Goal: Task Accomplishment & Management: Use online tool/utility

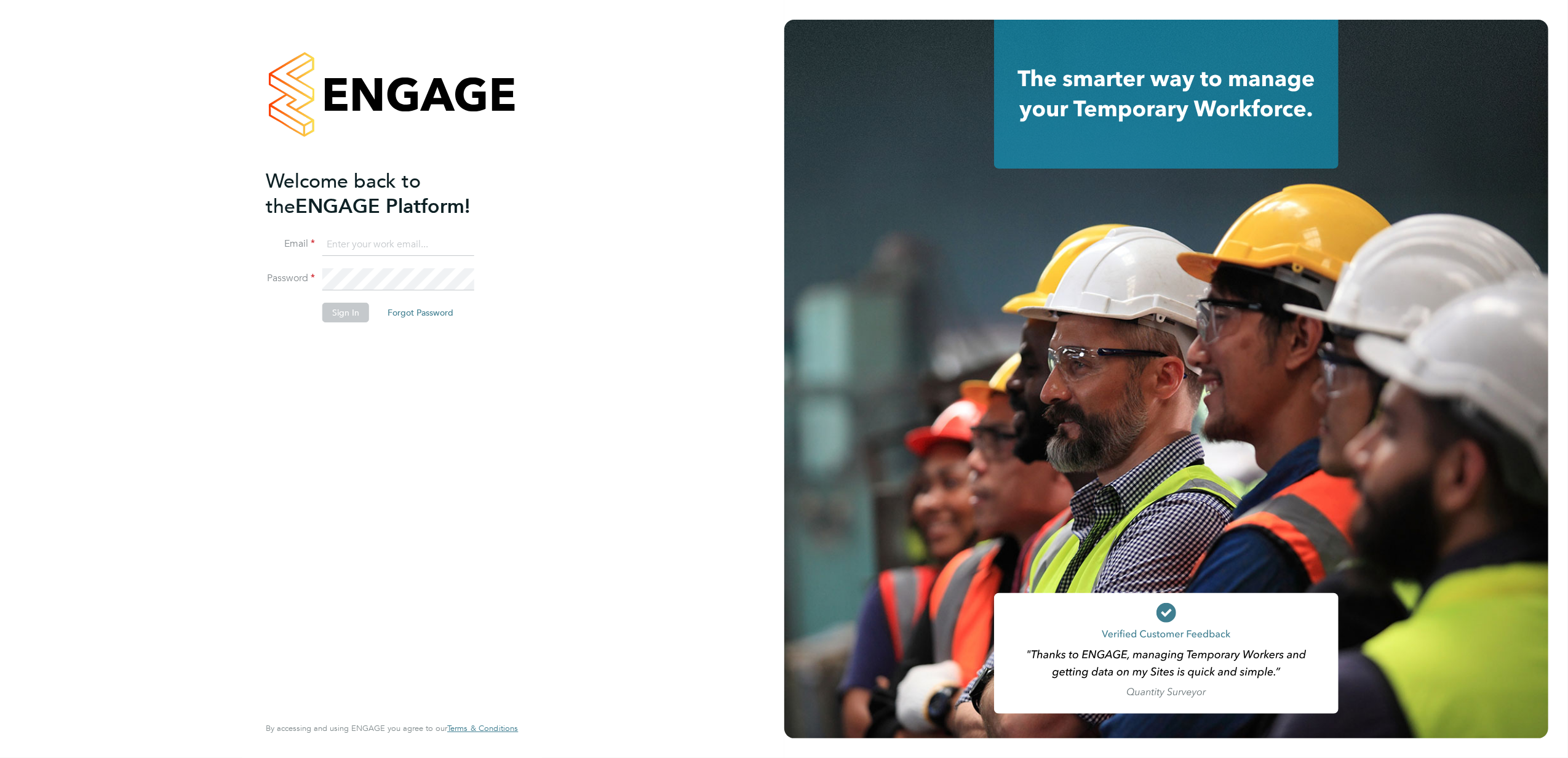
type input "[EMAIL_ADDRESS][DOMAIN_NAME]"
click at [409, 237] on input "[EMAIL_ADDRESS][DOMAIN_NAME]" at bounding box center [398, 245] width 152 height 22
click at [355, 309] on button "Sign In" at bounding box center [345, 312] width 46 height 20
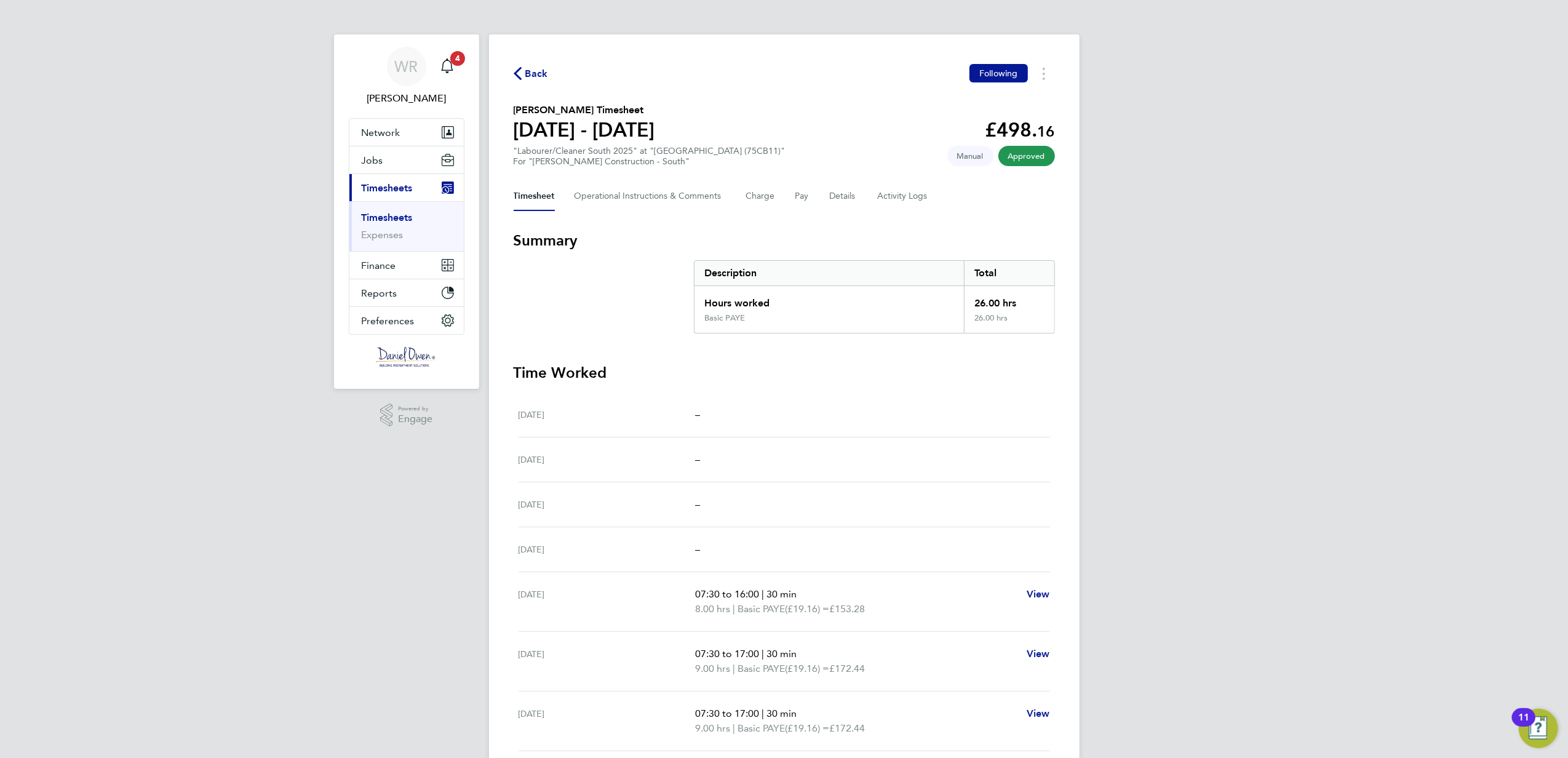
click at [547, 74] on span "Back" at bounding box center [536, 73] width 23 height 15
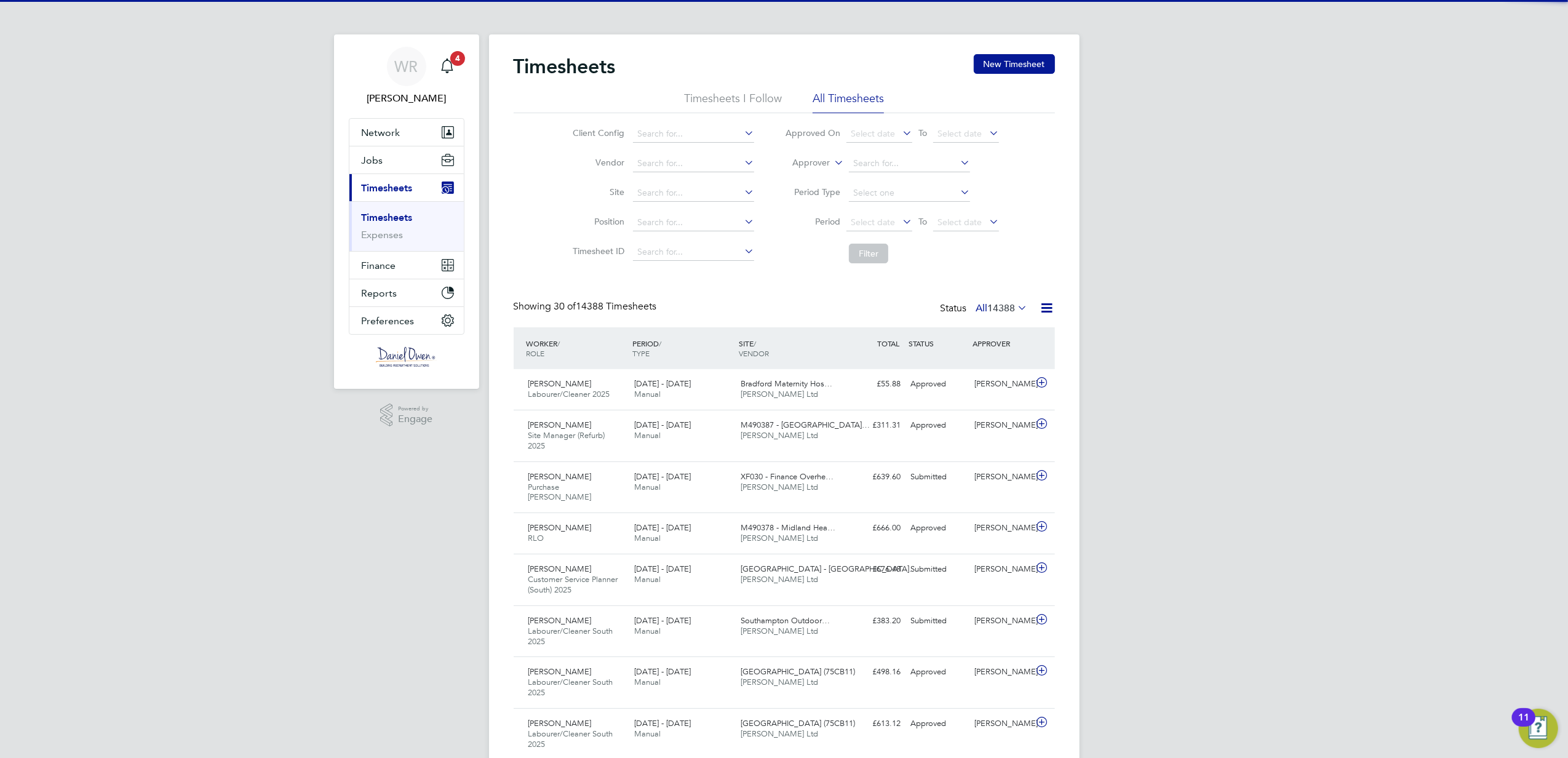
click at [832, 164] on icon at bounding box center [832, 160] width 0 height 11
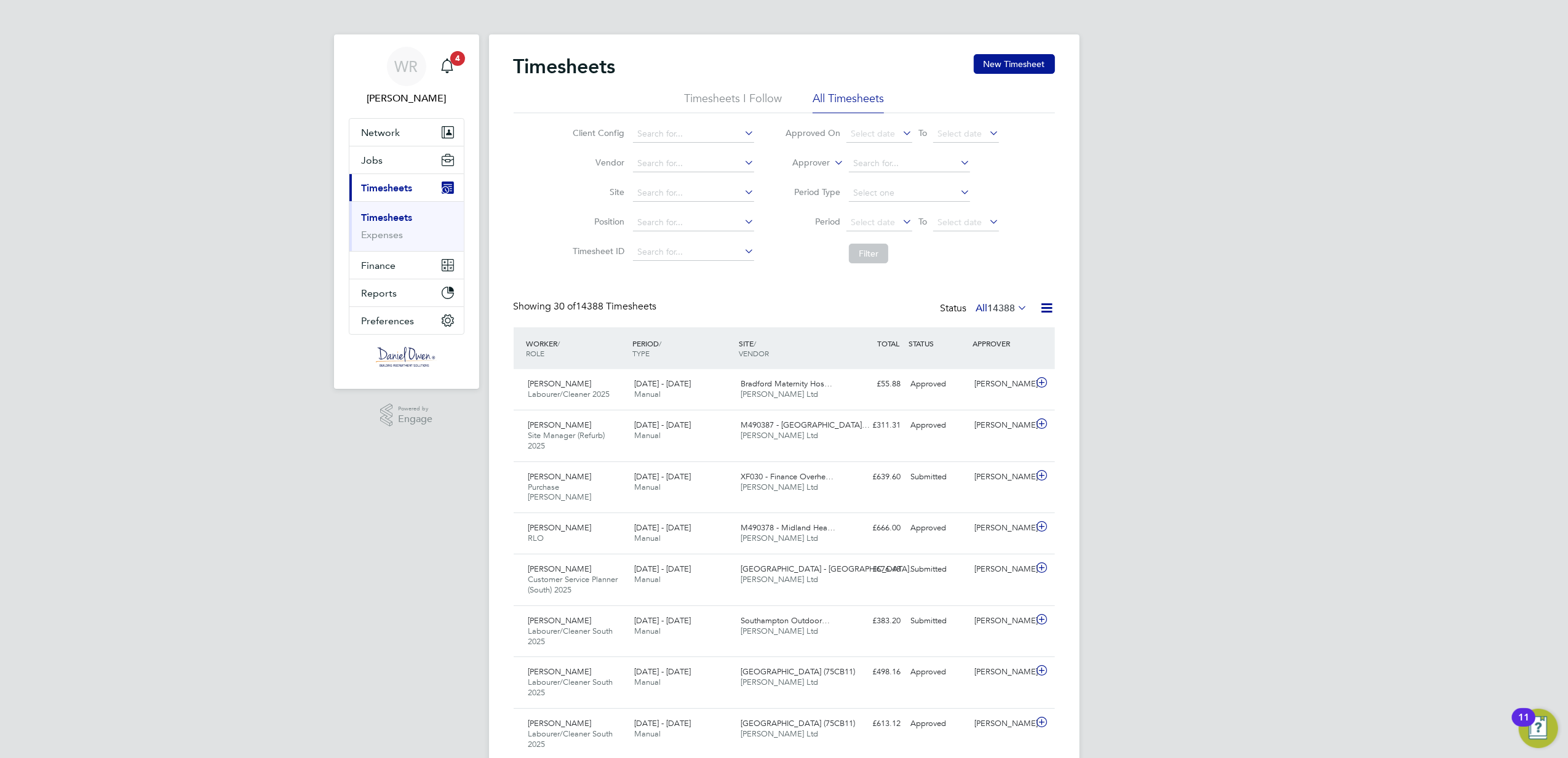
click at [832, 158] on icon at bounding box center [832, 160] width 0 height 11
click at [813, 176] on li "Worker" at bounding box center [800, 177] width 61 height 16
click at [875, 163] on input at bounding box center [910, 164] width 121 height 17
click at [892, 178] on li "John Wa mbugu" at bounding box center [911, 180] width 126 height 17
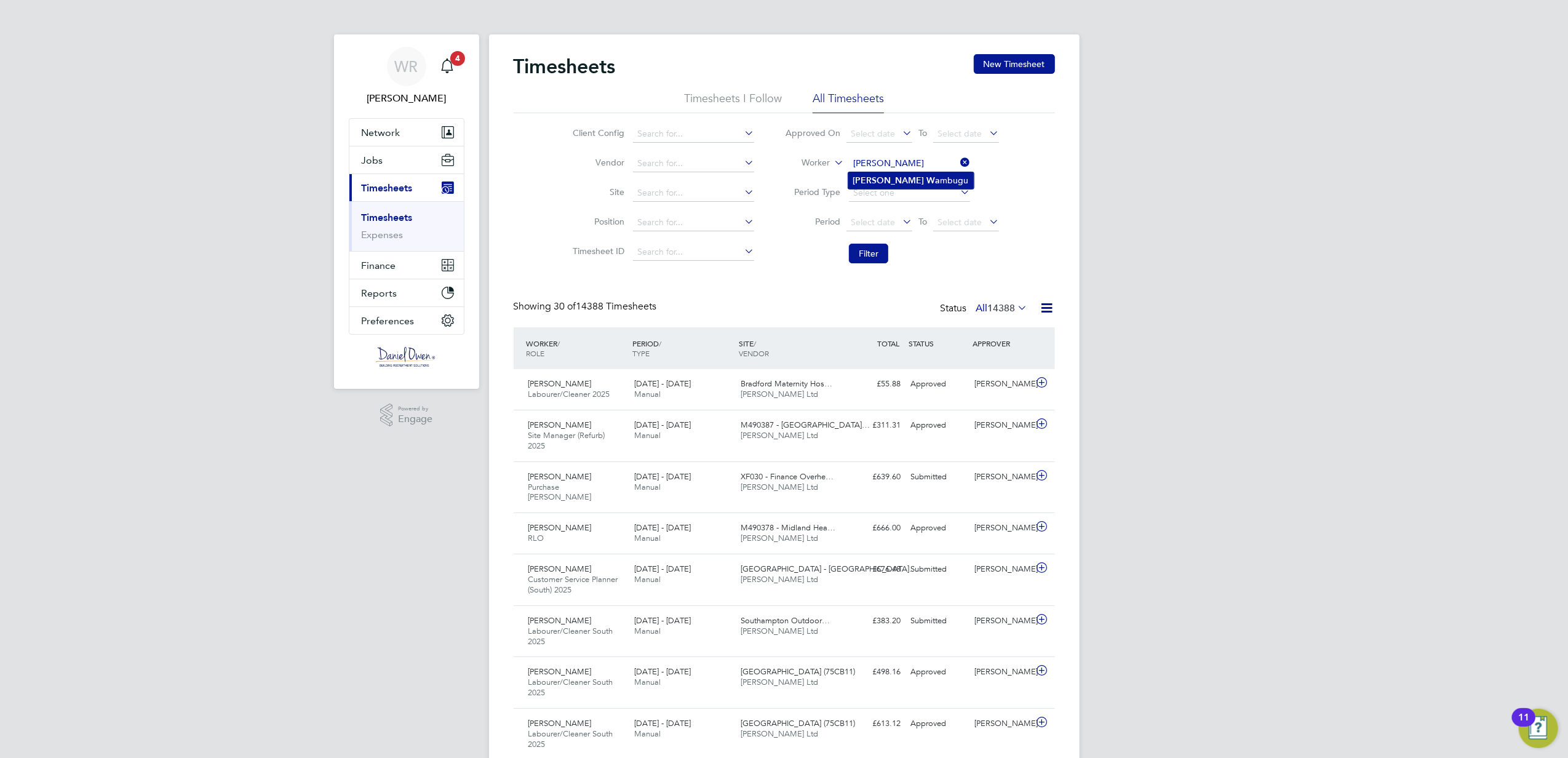
type input "John Wambugu"
click at [881, 251] on button "Filter" at bounding box center [869, 253] width 39 height 20
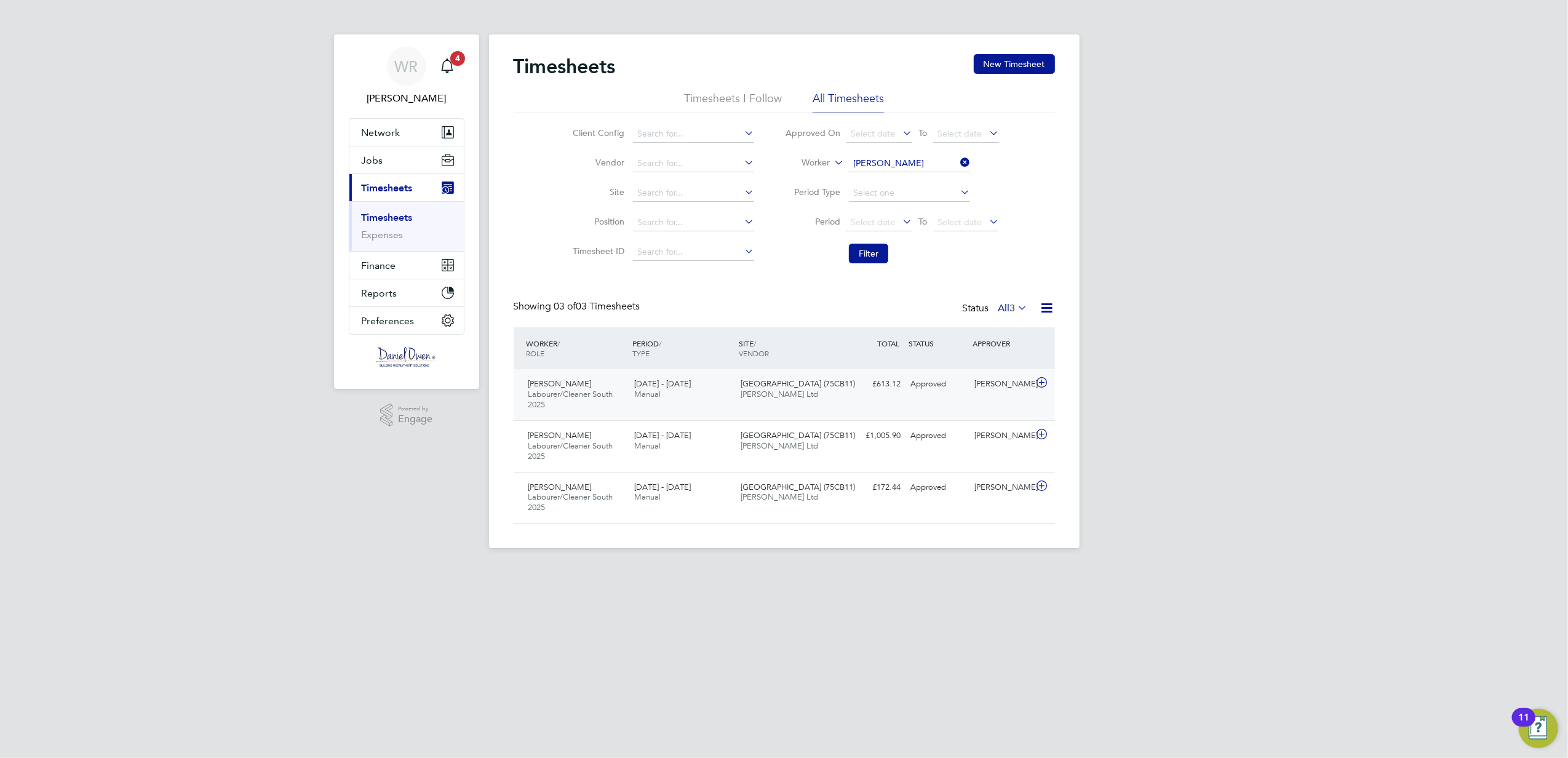
click at [675, 403] on div "23 - 29 Aug 2025 Manual" at bounding box center [682, 389] width 106 height 31
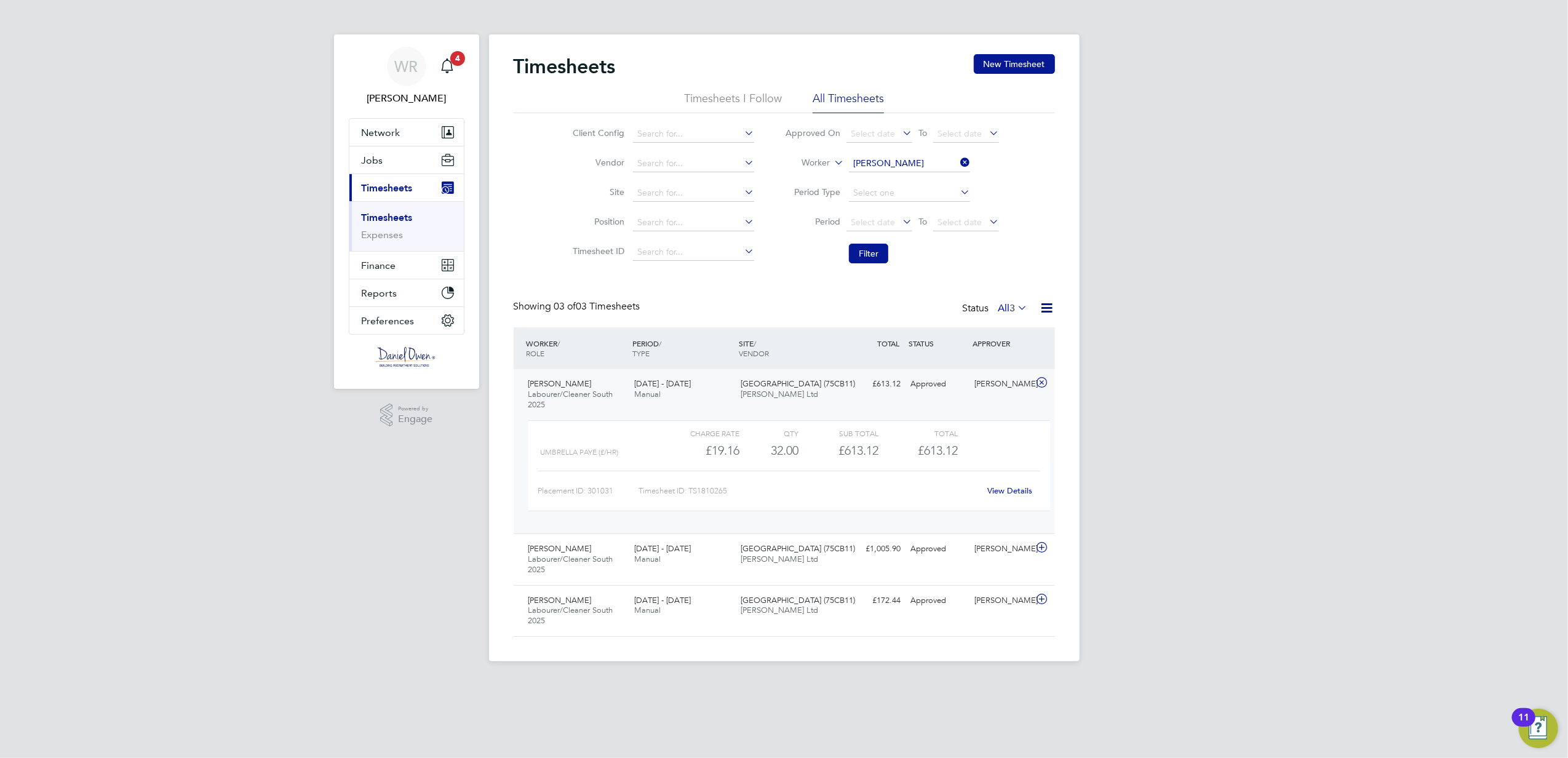
click at [1251, 418] on div "WR Weronika Rodzynko Notifications 4 Applications: Network Team Members Busines…" at bounding box center [784, 340] width 1568 height 681
